Goal: Transaction & Acquisition: Purchase product/service

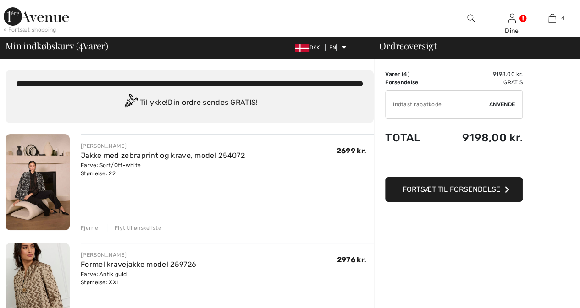
click at [44, 203] on img at bounding box center [37, 182] width 64 height 96
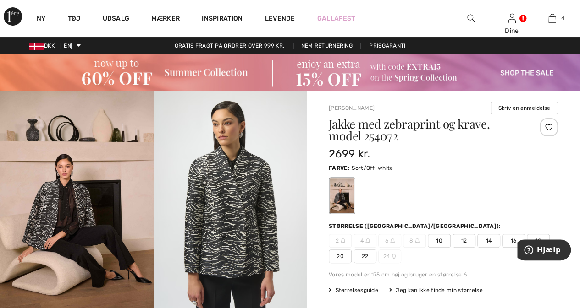
click at [547, 127] on div at bounding box center [548, 127] width 18 height 18
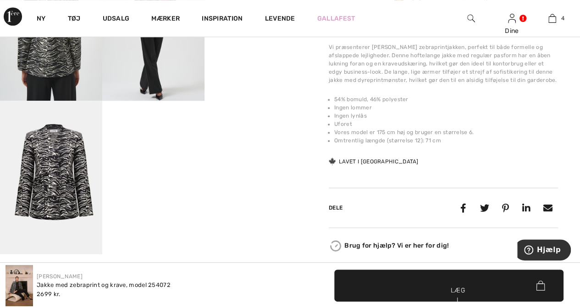
scroll to position [428, 0]
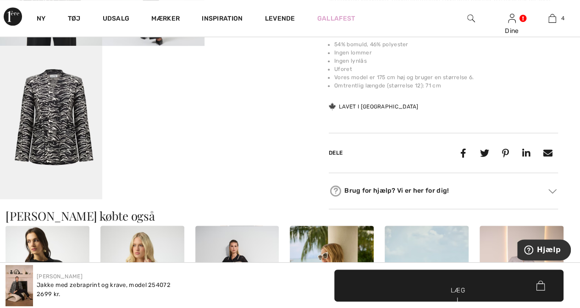
click at [55, 137] on img at bounding box center [51, 122] width 102 height 153
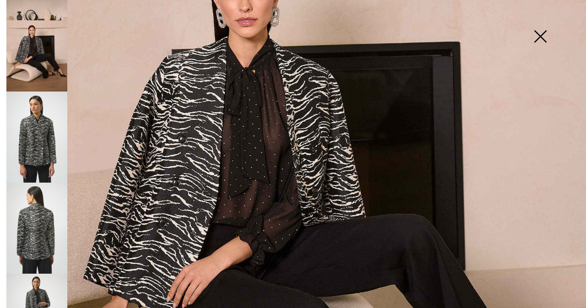
scroll to position [296, 0]
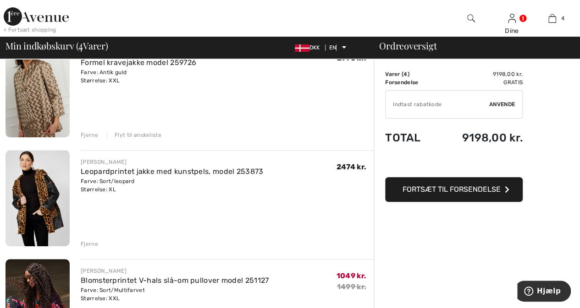
scroll to position [208, 0]
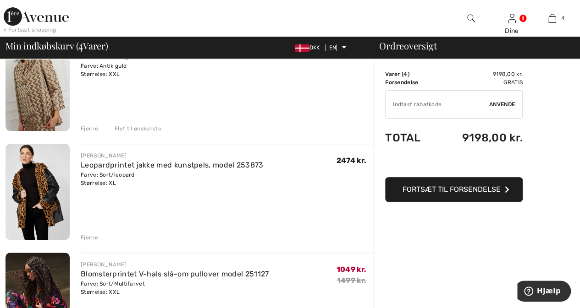
click at [87, 127] on font "Fjerne" at bounding box center [89, 129] width 17 height 6
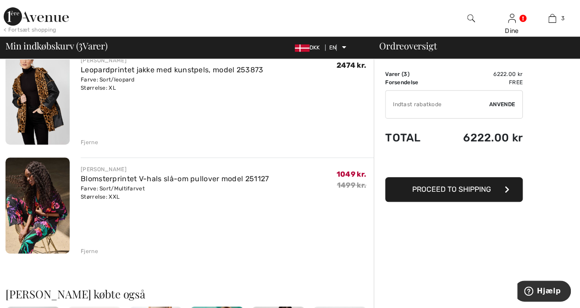
scroll to position [197, 0]
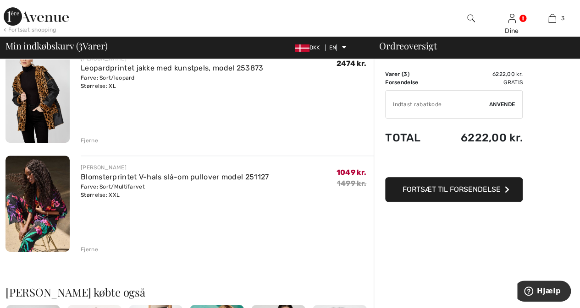
click at [50, 113] on img at bounding box center [37, 95] width 64 height 96
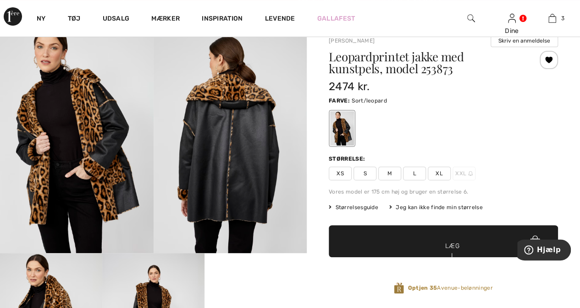
scroll to position [128, 0]
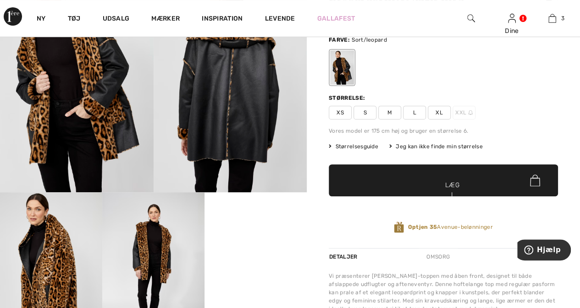
click at [350, 142] on span "Størrelsesguide" at bounding box center [352, 146] width 49 height 8
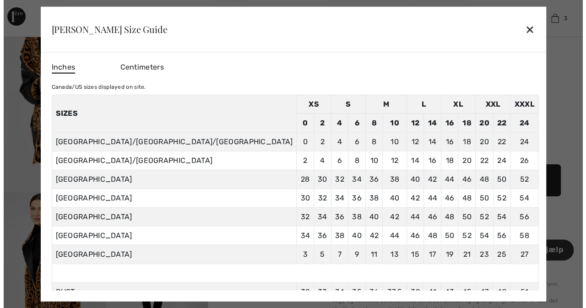
scroll to position [129, 0]
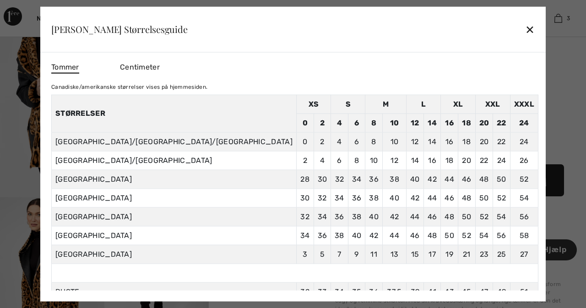
click at [525, 27] on font "✕" at bounding box center [530, 29] width 10 height 13
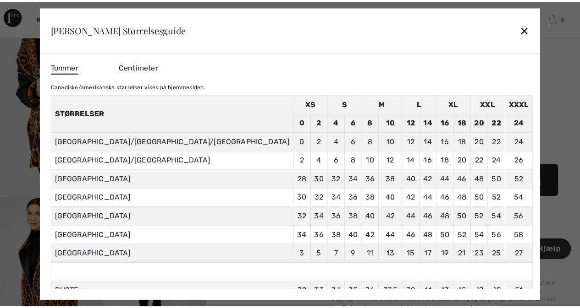
scroll to position [128, 0]
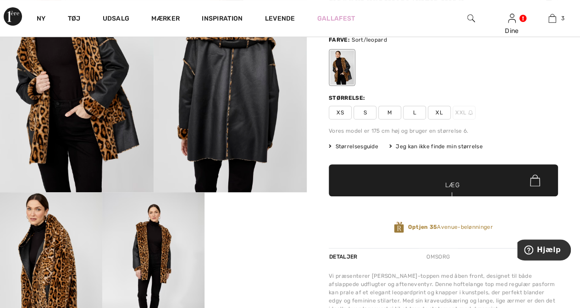
click at [458, 145] on font "Jeg kan ikke finde min størrelse" at bounding box center [438, 146] width 87 height 6
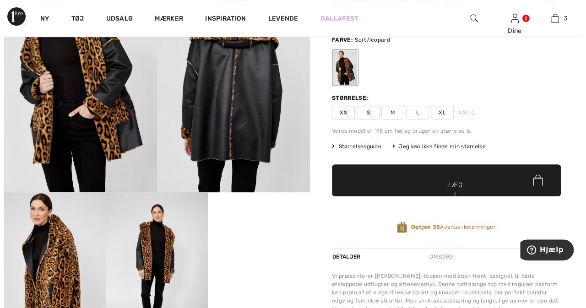
scroll to position [129, 0]
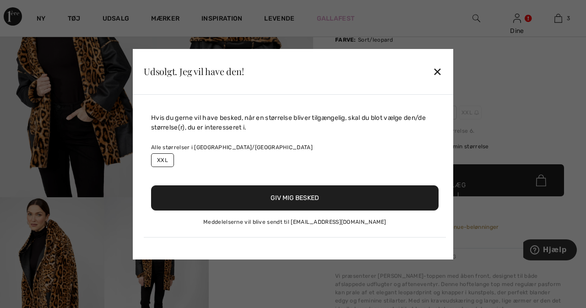
click at [162, 157] on font "XXL" at bounding box center [162, 160] width 11 height 6
click at [298, 201] on font "Giv mig besked" at bounding box center [295, 198] width 49 height 8
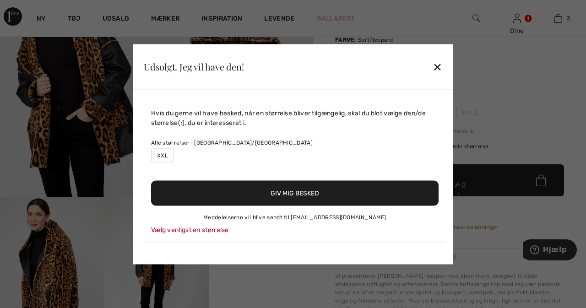
click at [164, 152] on font "XXL" at bounding box center [162, 155] width 11 height 6
click at [287, 195] on font "Giv mig besked" at bounding box center [295, 193] width 49 height 8
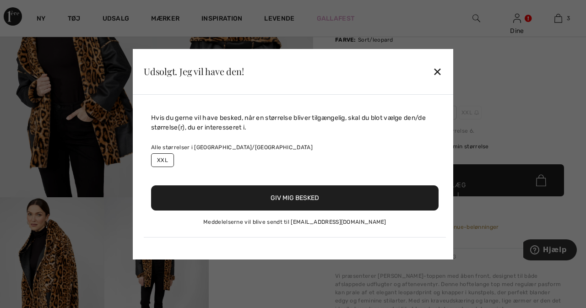
click at [436, 53] on div "Udsolgt. Jeg vil have den! ✕" at bounding box center [293, 72] width 321 height 46
click at [438, 71] on font "✕" at bounding box center [438, 72] width 10 height 13
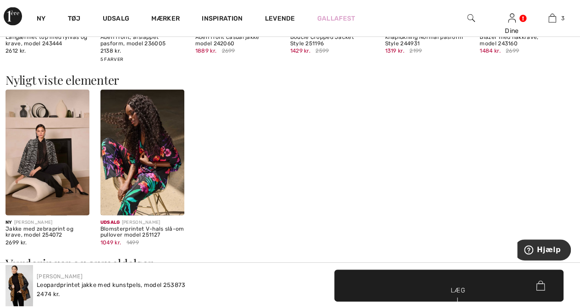
scroll to position [997, 0]
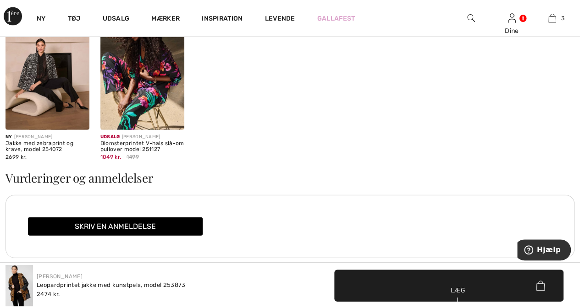
drag, startPoint x: 541, startPoint y: 273, endPoint x: 122, endPoint y: 125, distance: 444.1
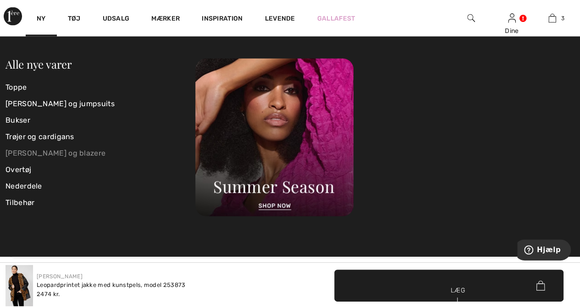
click at [36, 153] on font "[PERSON_NAME] og blazere" at bounding box center [55, 153] width 100 height 9
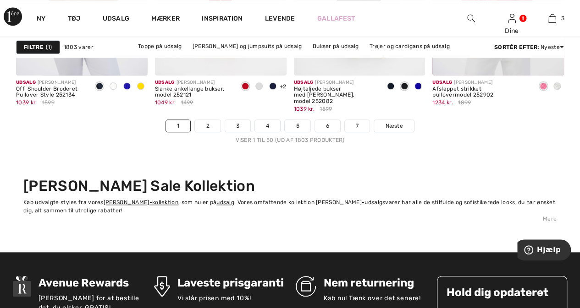
scroll to position [3848, 0]
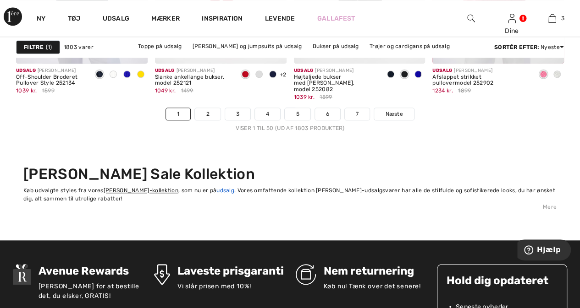
click at [217, 188] on font "udsalg" at bounding box center [225, 190] width 18 height 6
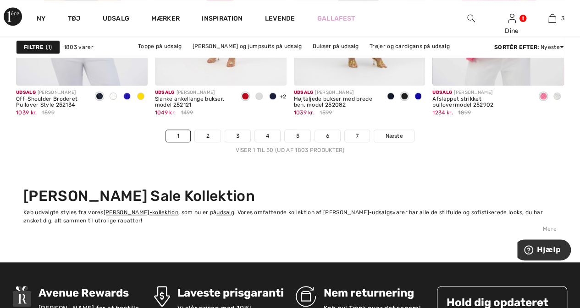
scroll to position [3691, 0]
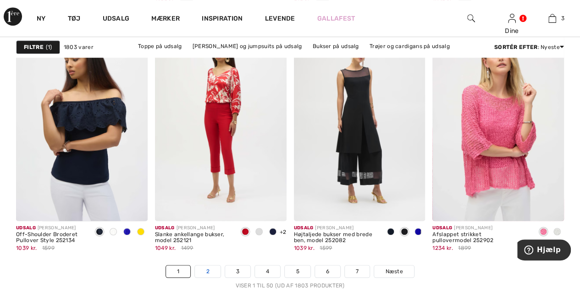
click at [206, 270] on font "2" at bounding box center [207, 271] width 3 height 6
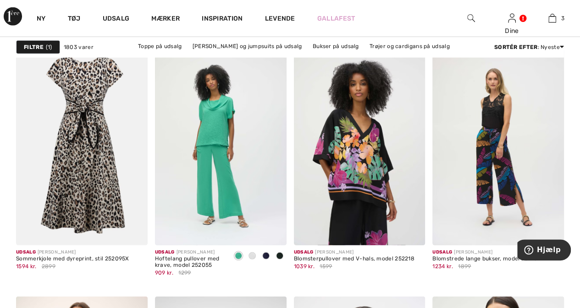
scroll to position [1230, 0]
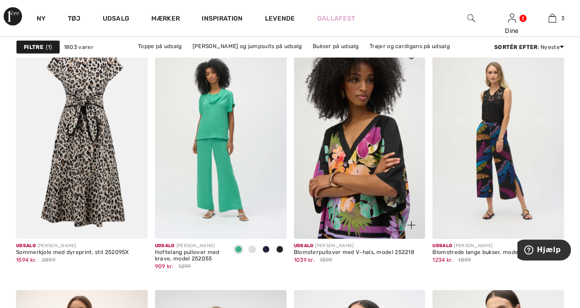
click at [368, 164] on img at bounding box center [359, 140] width 131 height 197
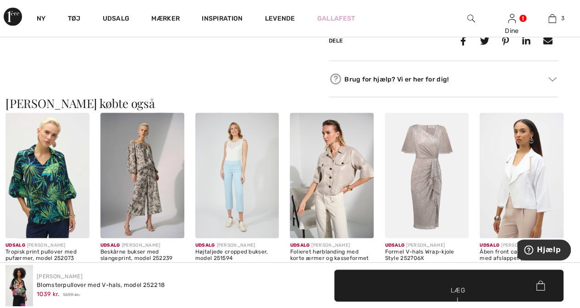
scroll to position [814, 0]
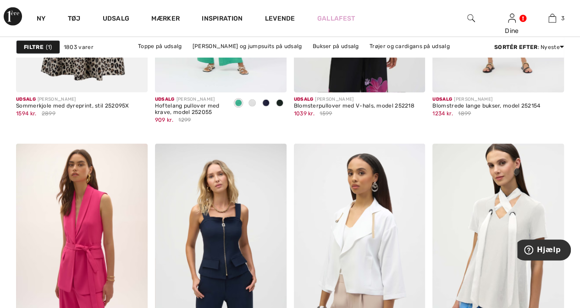
scroll to position [1419, 0]
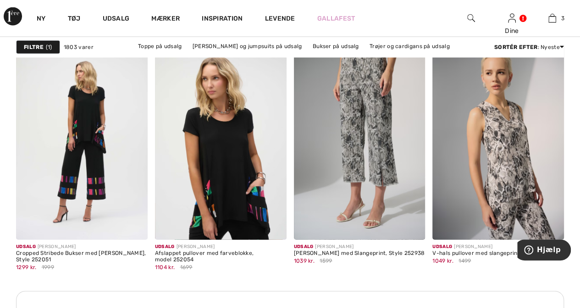
scroll to position [2839, 0]
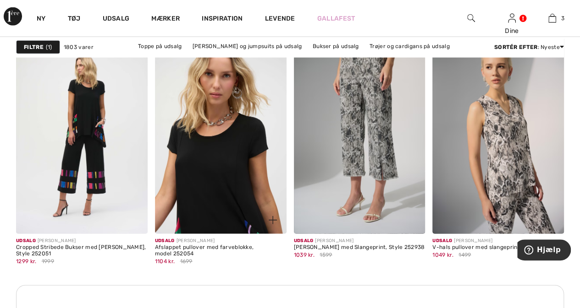
click at [209, 166] on img at bounding box center [220, 135] width 131 height 197
click at [221, 196] on img at bounding box center [220, 135] width 131 height 197
click at [210, 192] on img at bounding box center [220, 135] width 131 height 197
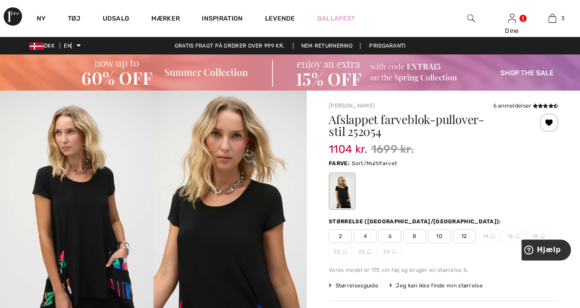
click at [428, 286] on font "Jeg kan ikke finde min størrelse" at bounding box center [438, 286] width 87 height 6
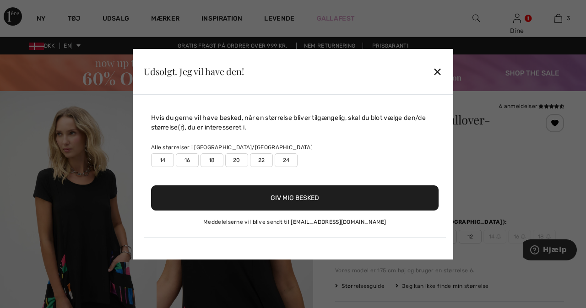
click at [260, 160] on font "22" at bounding box center [261, 160] width 7 height 6
click at [285, 159] on font "24" at bounding box center [286, 160] width 7 height 6
click at [286, 199] on font "Giv mig besked" at bounding box center [295, 198] width 49 height 8
click at [300, 197] on font "Giv mig besked" at bounding box center [295, 198] width 49 height 8
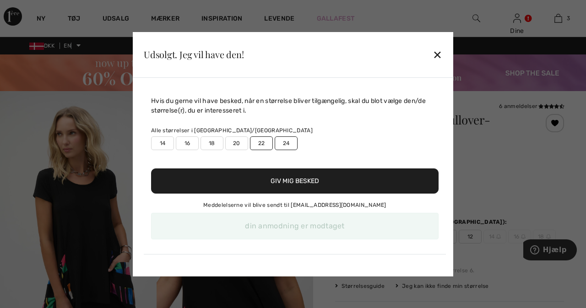
click at [440, 52] on font "✕" at bounding box center [438, 55] width 10 height 13
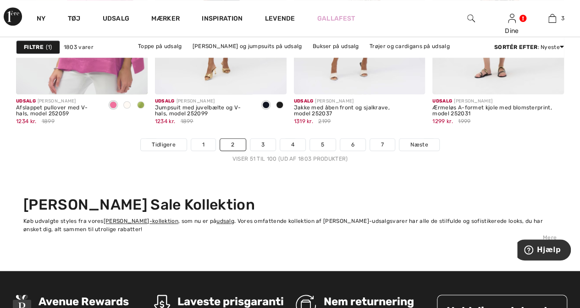
scroll to position [3867, 0]
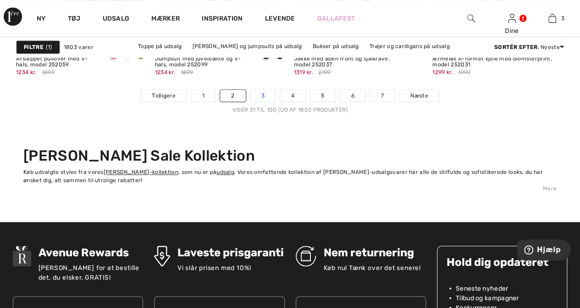
click at [262, 93] on font "3" at bounding box center [262, 96] width 3 height 6
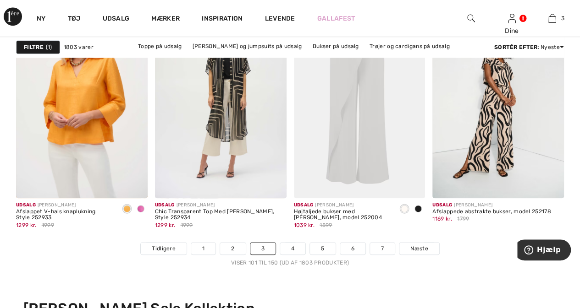
scroll to position [3768, 0]
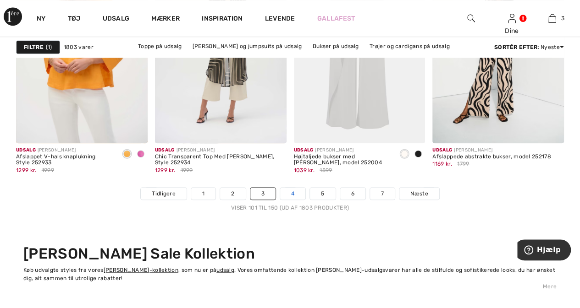
click at [296, 188] on link "4" at bounding box center [292, 194] width 25 height 12
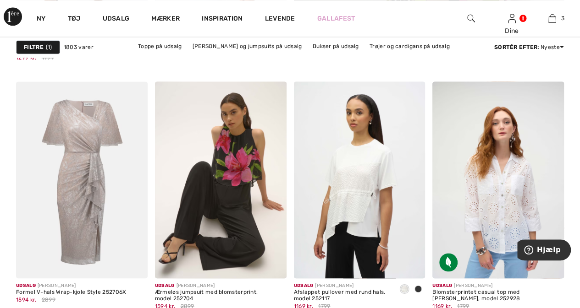
scroll to position [618, 0]
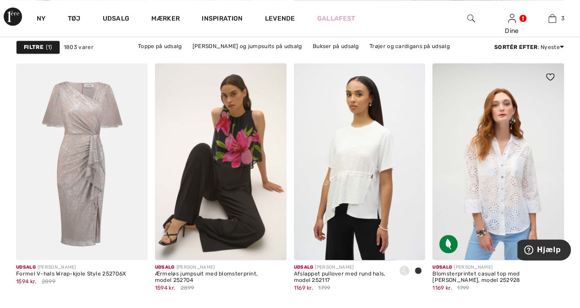
click at [549, 77] on img at bounding box center [550, 76] width 8 height 7
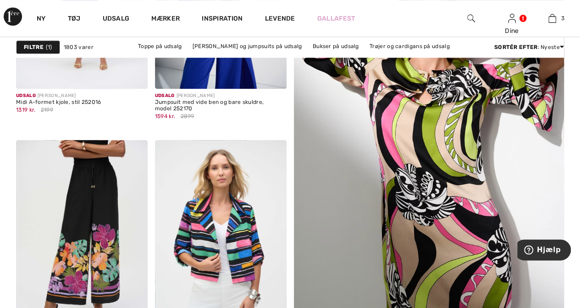
scroll to position [250, 0]
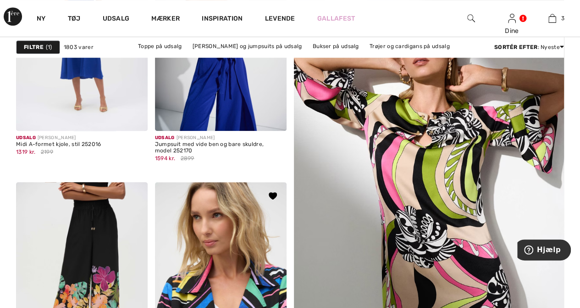
click at [223, 241] on img at bounding box center [220, 280] width 131 height 197
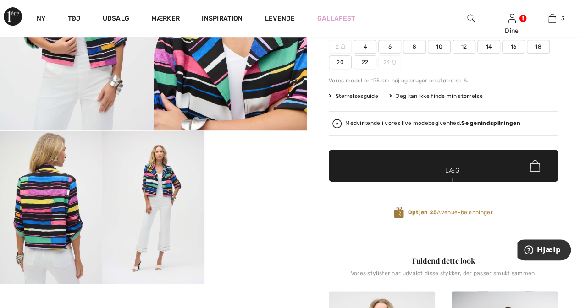
scroll to position [208, 0]
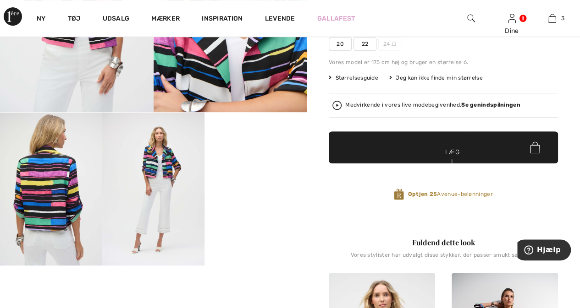
click at [362, 44] on font "22" at bounding box center [364, 44] width 7 height 6
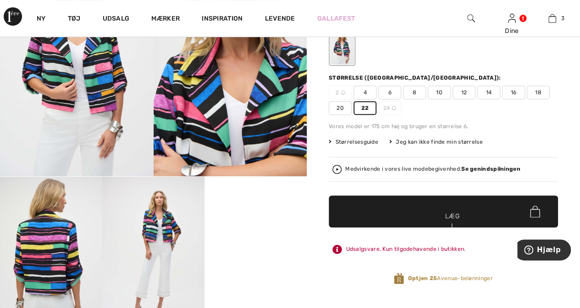
scroll to position [136, 0]
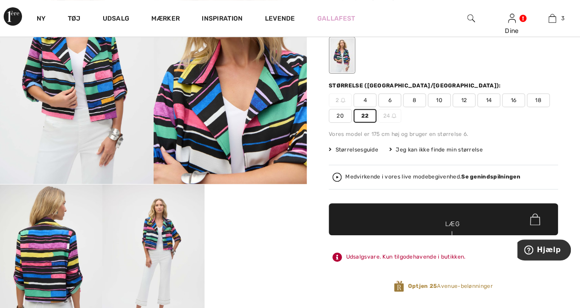
click at [423, 220] on span "✔ Tilføjet til kurv Læg i kurv" at bounding box center [442, 219] width 229 height 32
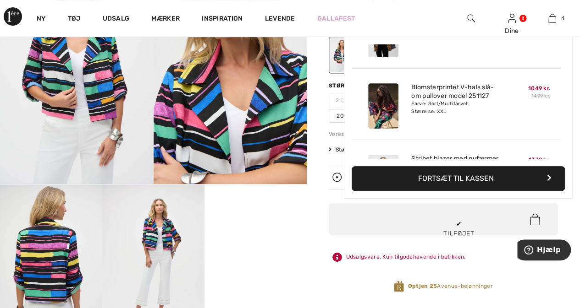
scroll to position [170, 0]
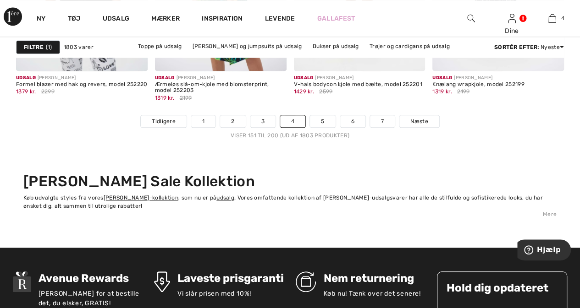
scroll to position [3884, 0]
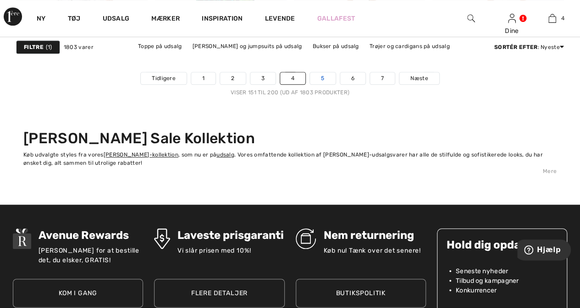
click at [321, 77] on font "5" at bounding box center [322, 78] width 3 height 6
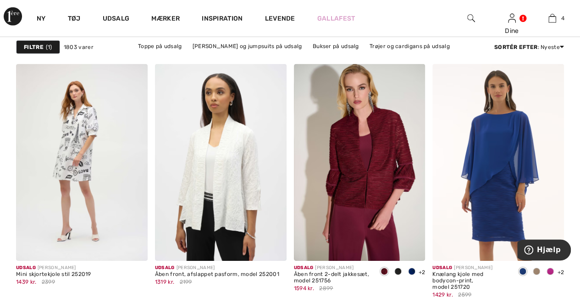
scroll to position [1462, 0]
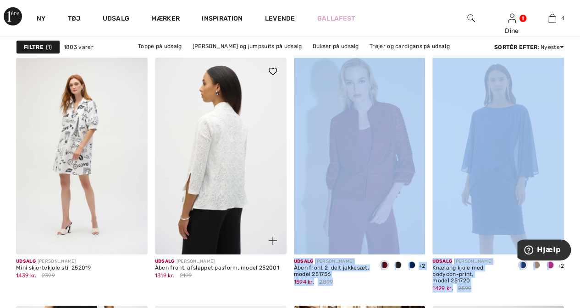
click at [223, 154] on img at bounding box center [220, 156] width 131 height 197
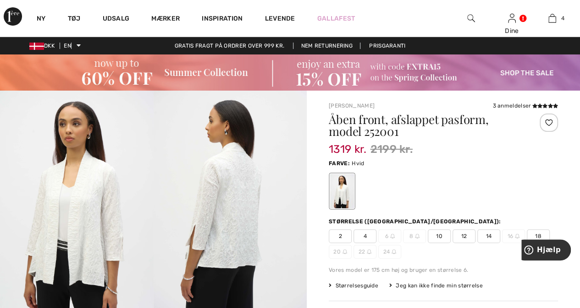
click at [546, 121] on div at bounding box center [548, 123] width 18 height 18
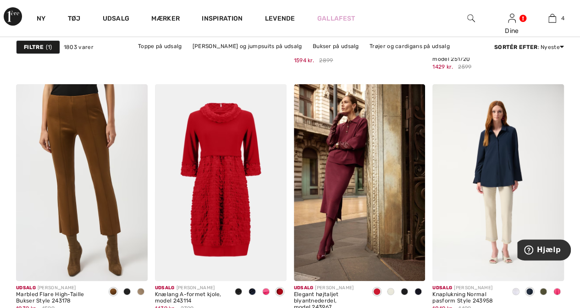
scroll to position [1698, 0]
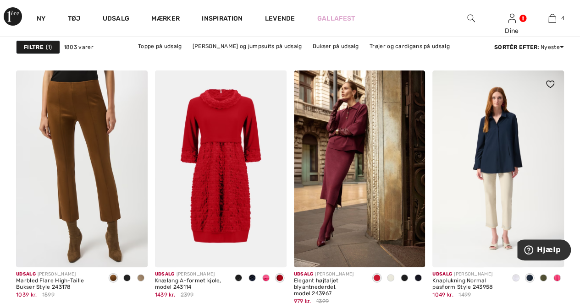
click at [555, 278] on span at bounding box center [556, 277] width 7 height 7
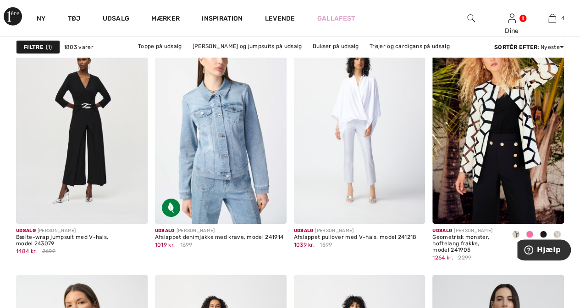
scroll to position [3216, 0]
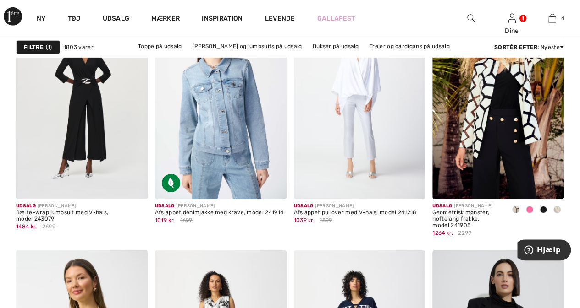
click at [528, 209] on span at bounding box center [528, 209] width 7 height 7
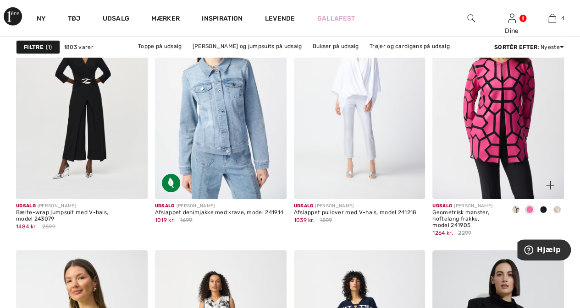
click at [514, 207] on span at bounding box center [515, 209] width 7 height 7
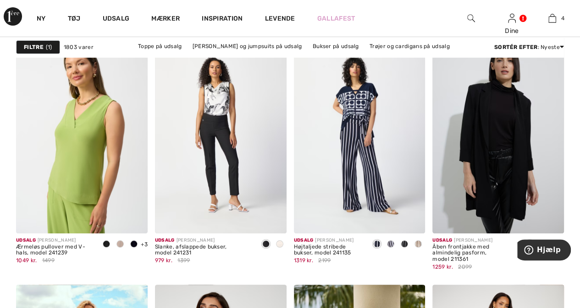
scroll to position [3399, 0]
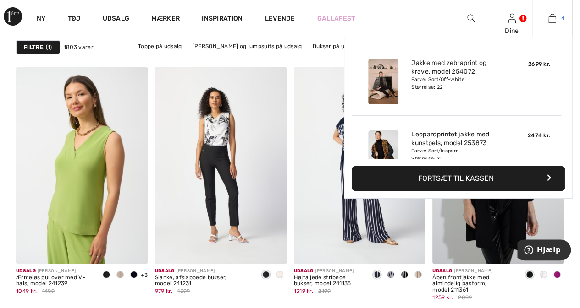
click at [552, 20] on img at bounding box center [552, 18] width 8 height 11
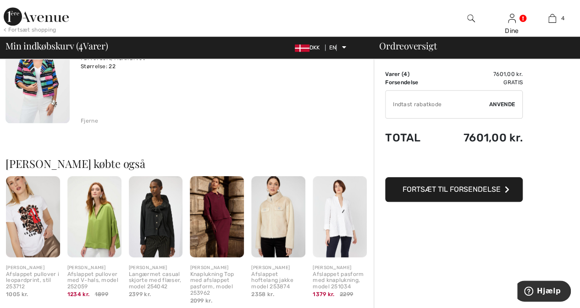
scroll to position [453, 0]
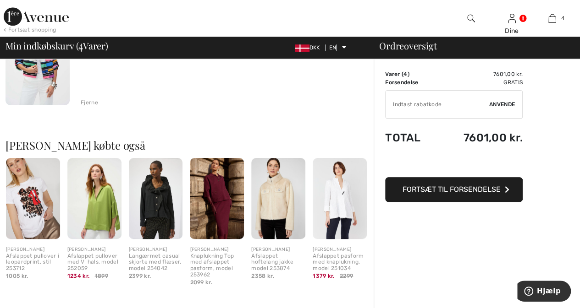
click at [336, 193] on img at bounding box center [339, 198] width 54 height 81
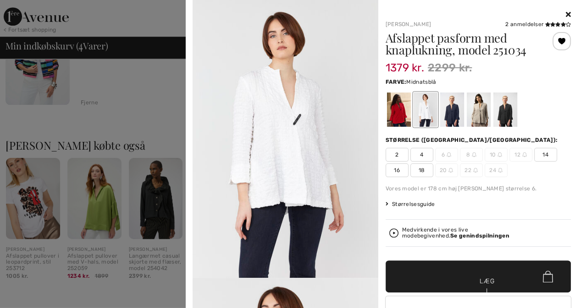
click at [447, 116] on div at bounding box center [451, 110] width 24 height 34
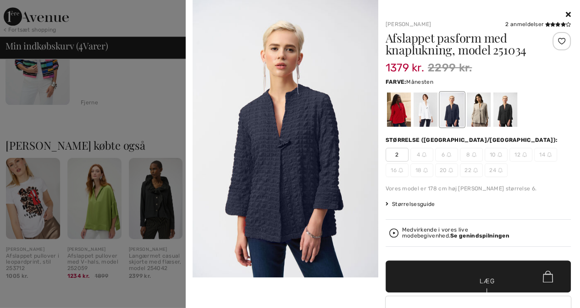
click at [474, 114] on div at bounding box center [478, 110] width 24 height 34
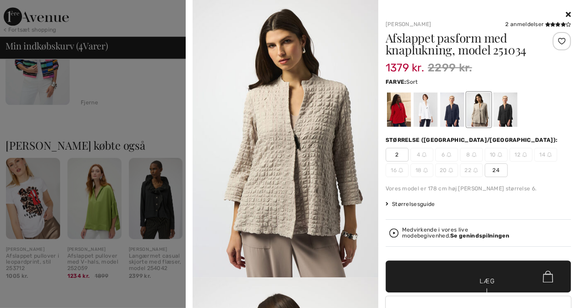
click at [498, 108] on div at bounding box center [504, 110] width 24 height 34
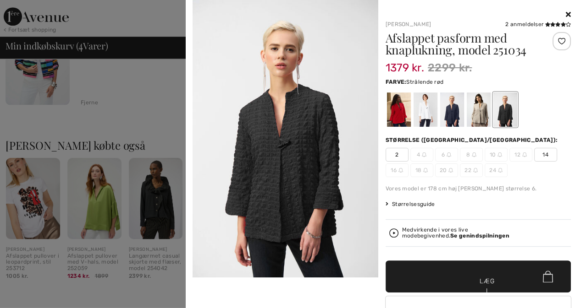
click at [391, 112] on div at bounding box center [398, 110] width 24 height 34
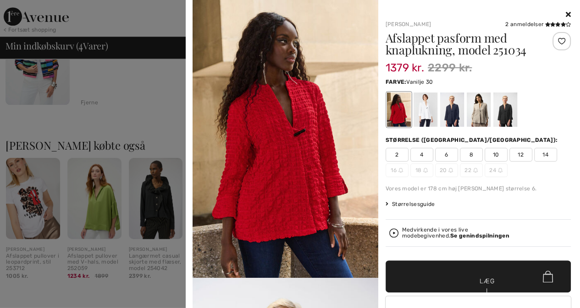
click at [420, 116] on div at bounding box center [425, 110] width 24 height 34
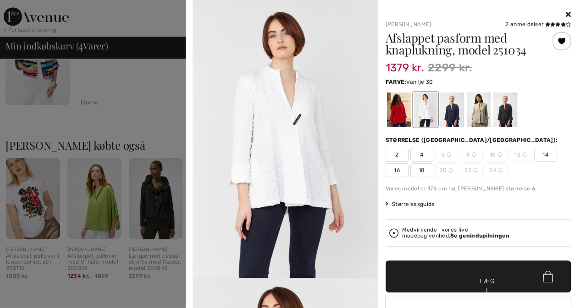
click at [419, 169] on font "18" at bounding box center [421, 170] width 6 height 6
click at [415, 206] on font "Størrelsesguide" at bounding box center [413, 204] width 43 height 6
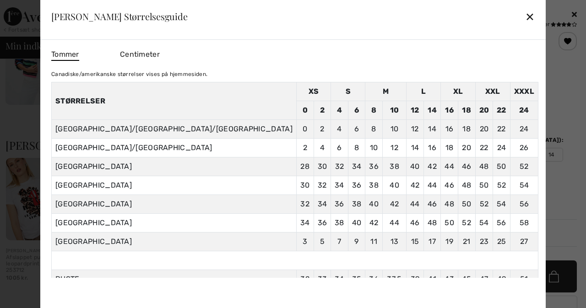
click at [525, 20] on font "✕" at bounding box center [530, 17] width 10 height 13
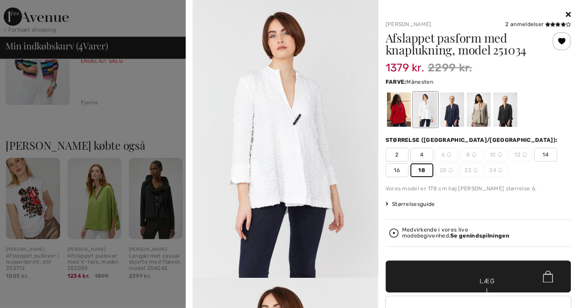
click at [472, 109] on div at bounding box center [478, 110] width 24 height 34
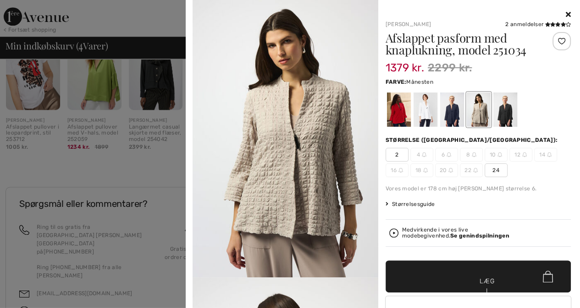
scroll to position [620, 0]
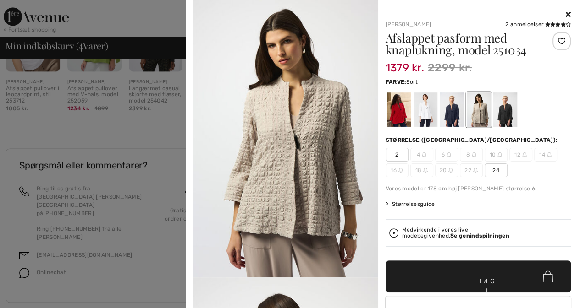
click at [506, 104] on div at bounding box center [504, 110] width 24 height 34
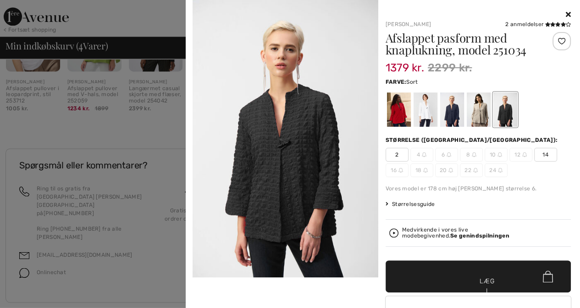
click at [554, 39] on div at bounding box center [561, 41] width 18 height 18
click at [442, 169] on font "20" at bounding box center [442, 170] width 7 height 6
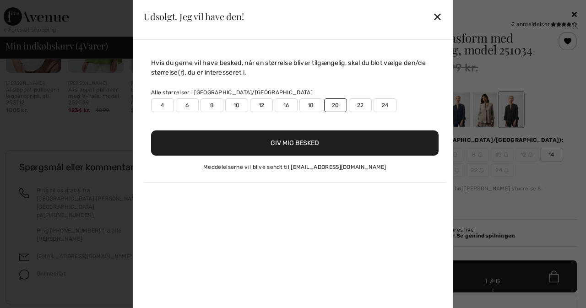
click at [363, 104] on font "22" at bounding box center [360, 105] width 7 height 6
click at [295, 145] on font "Giv mig besked" at bounding box center [295, 143] width 49 height 8
click at [441, 18] on font "✕" at bounding box center [438, 17] width 10 height 13
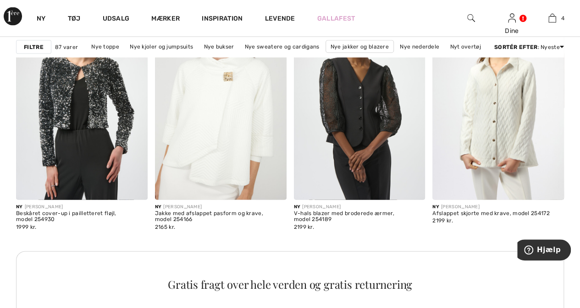
scroll to position [918, 0]
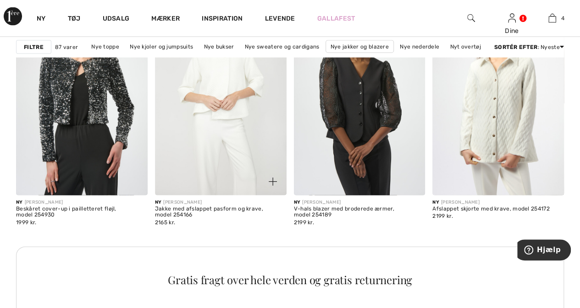
click at [221, 153] on img at bounding box center [220, 96] width 131 height 197
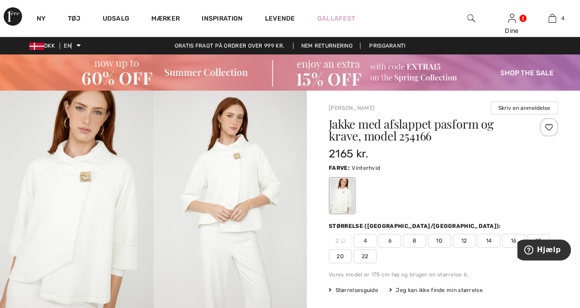
click at [364, 256] on font "22" at bounding box center [364, 256] width 7 height 6
click at [546, 124] on div at bounding box center [548, 127] width 18 height 18
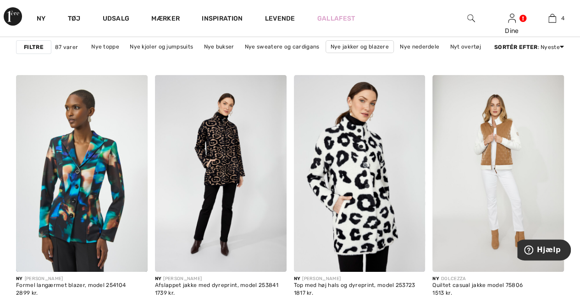
scroll to position [1704, 0]
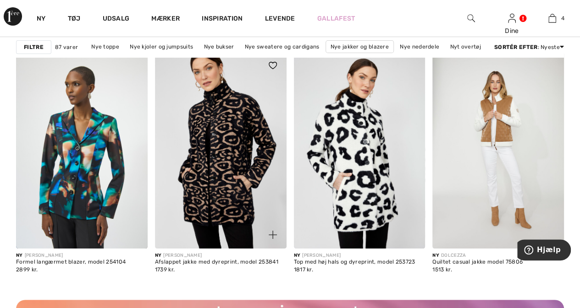
click at [219, 144] on img at bounding box center [220, 150] width 131 height 197
click at [219, 146] on img at bounding box center [220, 150] width 131 height 197
click at [197, 173] on img at bounding box center [220, 150] width 131 height 197
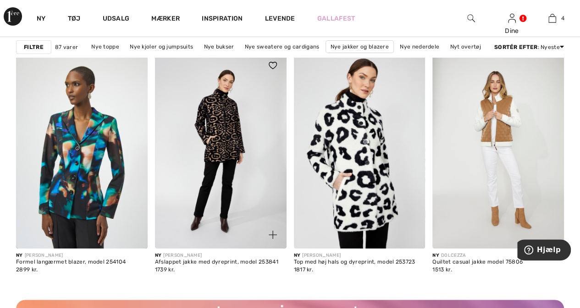
click at [274, 62] on img at bounding box center [272, 65] width 8 height 7
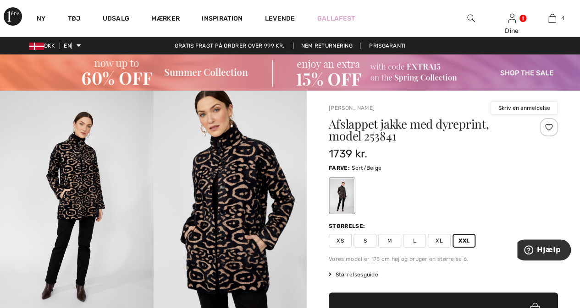
click at [548, 125] on div at bounding box center [548, 127] width 18 height 18
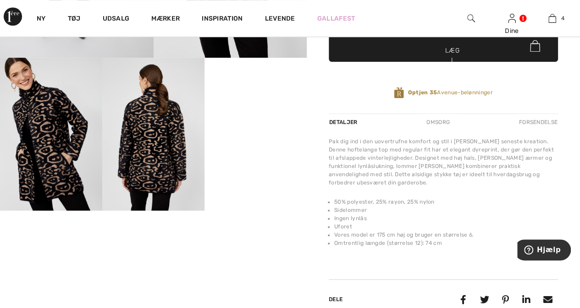
scroll to position [288, 0]
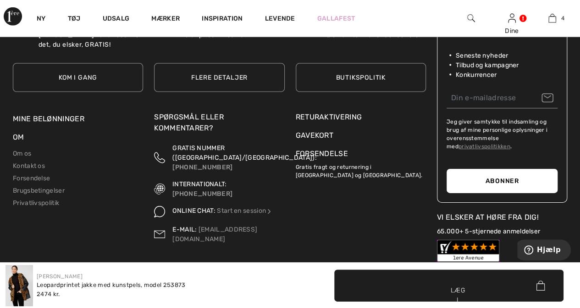
scroll to position [1475, 0]
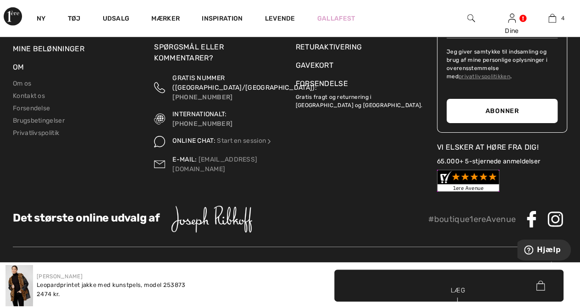
click at [192, 223] on img at bounding box center [211, 219] width 81 height 27
